Goal: Task Accomplishment & Management: Use online tool/utility

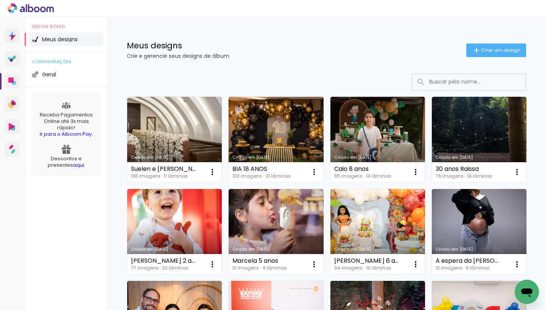
click at [190, 127] on link "Criado em [DATE]" at bounding box center [174, 140] width 95 height 86
click at [166, 130] on link "Criado em [DATE]" at bounding box center [174, 140] width 95 height 86
click at [177, 150] on link "Criado em [DATE]" at bounding box center [174, 140] width 95 height 86
